Goal: Information Seeking & Learning: Learn about a topic

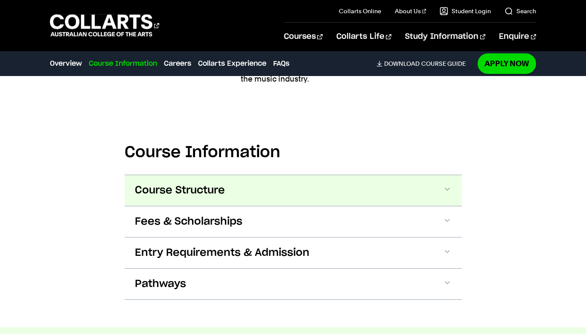
click at [223, 191] on span "Course Structure" at bounding box center [180, 191] width 90 height 14
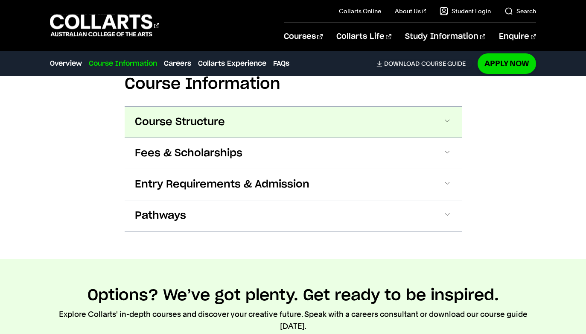
click at [191, 119] on span "Course Structure" at bounding box center [180, 122] width 90 height 14
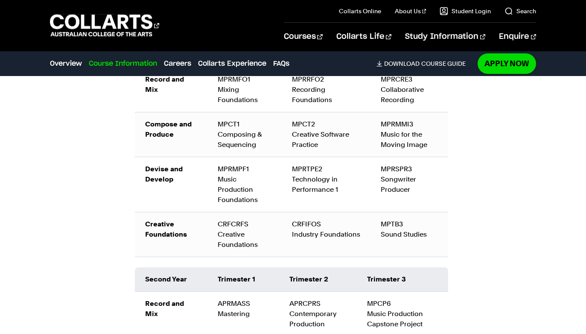
scroll to position [1339, 0]
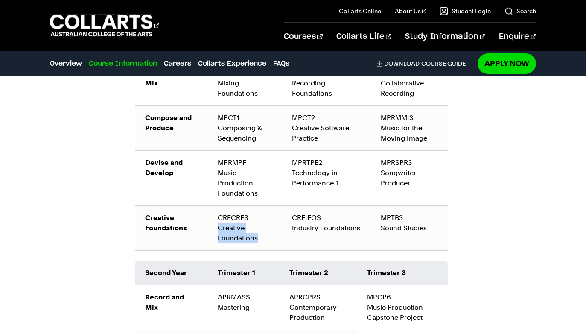
drag, startPoint x: 259, startPoint y: 239, endPoint x: 222, endPoint y: 231, distance: 37.5
click at [218, 231] on td "CRFCRFS Creative Foundations" at bounding box center [244, 227] width 74 height 45
click at [222, 231] on td "CRFCRFS Creative Foundations" at bounding box center [244, 227] width 74 height 45
drag, startPoint x: 243, startPoint y: 238, endPoint x: 217, endPoint y: 228, distance: 27.7
click at [217, 228] on td "CRFCRFS Creative Foundations" at bounding box center [244, 227] width 74 height 45
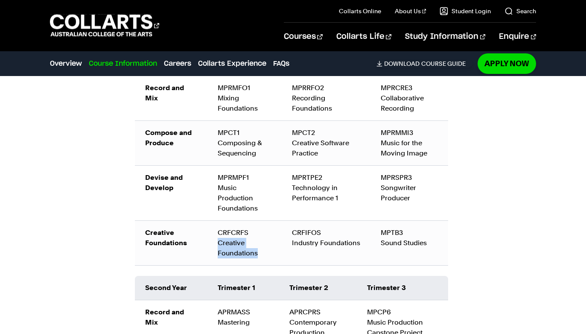
scroll to position [1315, 0]
